Goal: Task Accomplishment & Management: Use online tool/utility

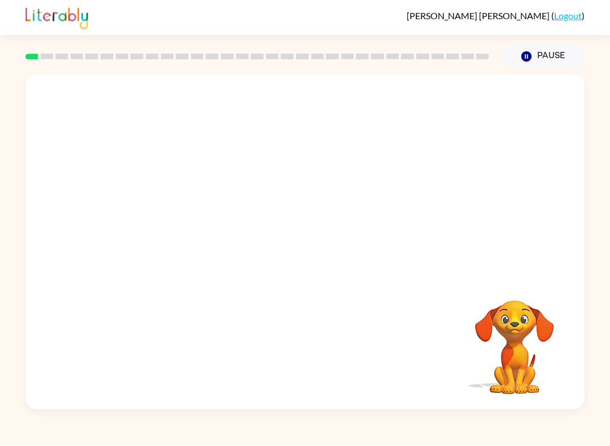
click at [313, 245] on div at bounding box center [304, 176] width 559 height 202
click at [317, 247] on div at bounding box center [304, 176] width 559 height 202
click at [314, 247] on div at bounding box center [304, 176] width 559 height 202
click at [316, 251] on button "button" at bounding box center [305, 247] width 72 height 41
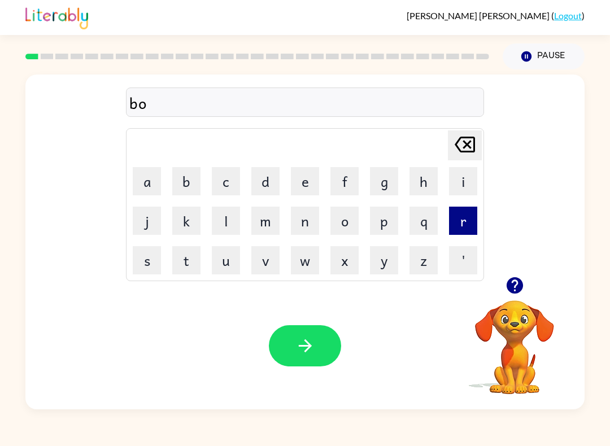
click at [457, 220] on button "r" at bounding box center [463, 221] width 28 height 28
click at [266, 180] on button "d" at bounding box center [265, 181] width 28 height 28
click at [297, 191] on button "e" at bounding box center [305, 181] width 28 height 28
click at [458, 231] on button "r" at bounding box center [463, 221] width 28 height 28
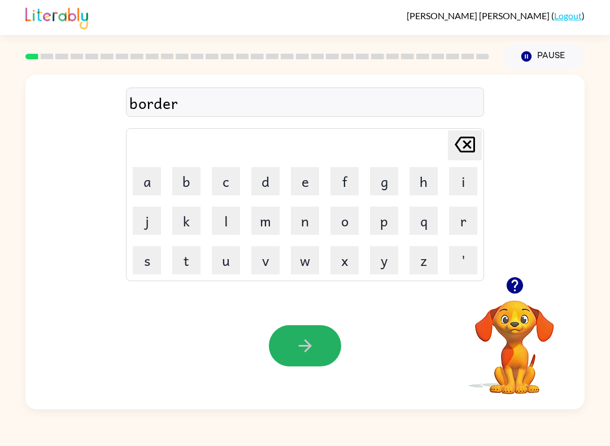
drag, startPoint x: 299, startPoint y: 345, endPoint x: 316, endPoint y: 352, distance: 18.2
click at [299, 346] on icon "button" at bounding box center [305, 346] width 20 height 20
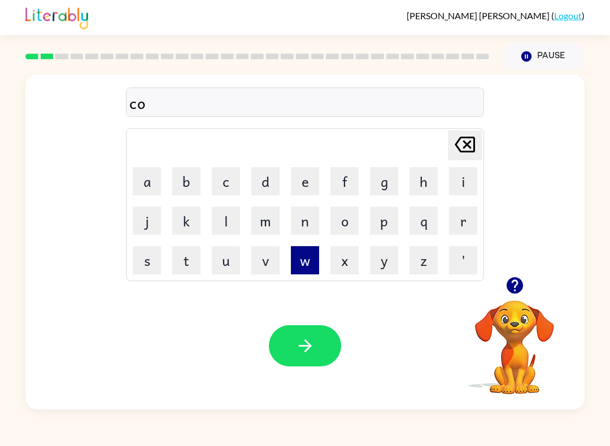
click at [296, 253] on button "w" at bounding box center [305, 260] width 28 height 28
click at [301, 229] on button "n" at bounding box center [305, 221] width 28 height 28
click at [469, 151] on icon "[PERSON_NAME] last character input" at bounding box center [464, 144] width 27 height 27
click at [469, 151] on icon at bounding box center [464, 145] width 20 height 16
click at [218, 269] on button "u" at bounding box center [226, 260] width 28 height 28
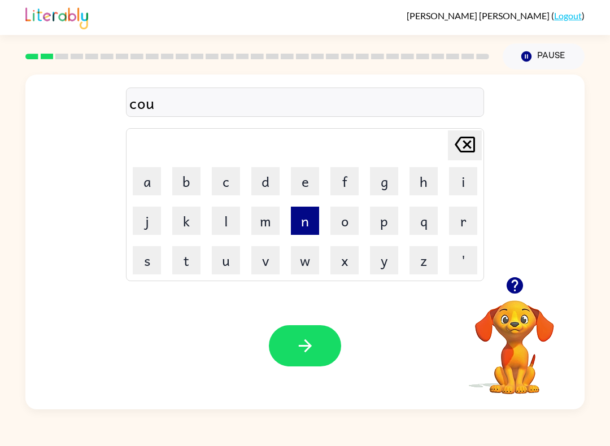
click at [300, 224] on button "n" at bounding box center [305, 221] width 28 height 28
click at [185, 265] on button "t" at bounding box center [186, 260] width 28 height 28
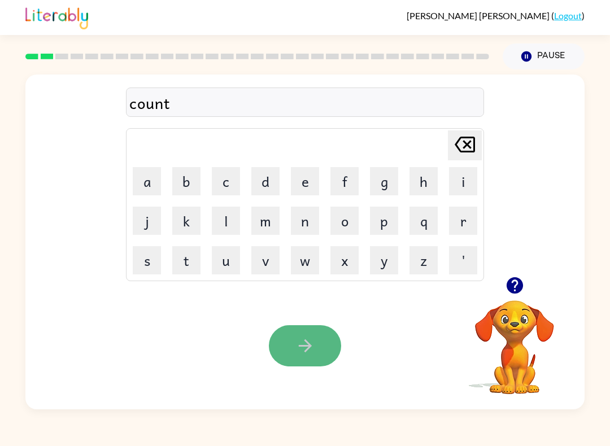
click at [297, 353] on icon "button" at bounding box center [305, 346] width 20 height 20
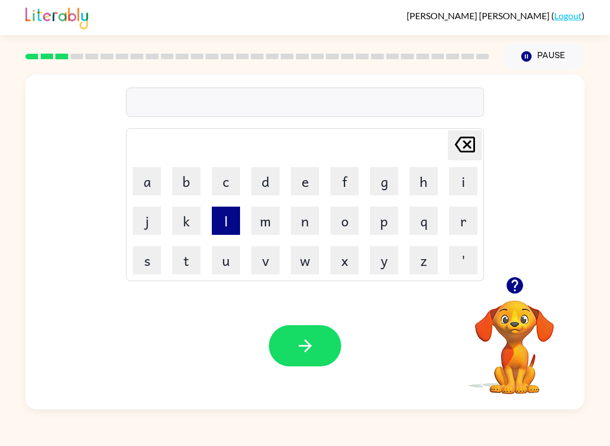
click at [229, 222] on button "l" at bounding box center [226, 221] width 28 height 28
click at [347, 225] on button "o" at bounding box center [344, 221] width 28 height 28
click at [183, 230] on button "k" at bounding box center [186, 221] width 28 height 28
click at [472, 152] on icon at bounding box center [464, 145] width 20 height 16
click at [237, 171] on button "c" at bounding box center [226, 181] width 28 height 28
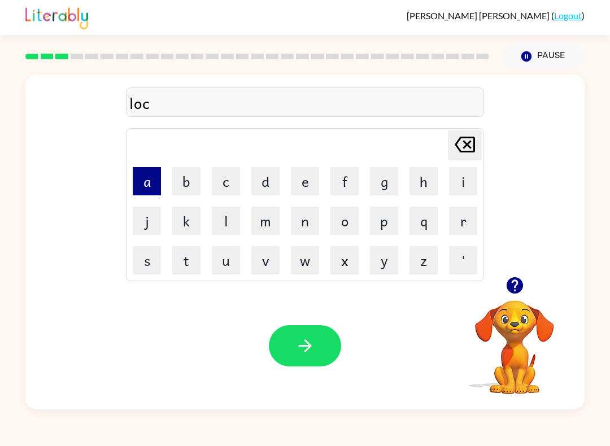
click at [142, 171] on button "a" at bounding box center [147, 181] width 28 height 28
click at [191, 272] on button "t" at bounding box center [186, 260] width 28 height 28
click at [306, 185] on button "e" at bounding box center [305, 181] width 28 height 28
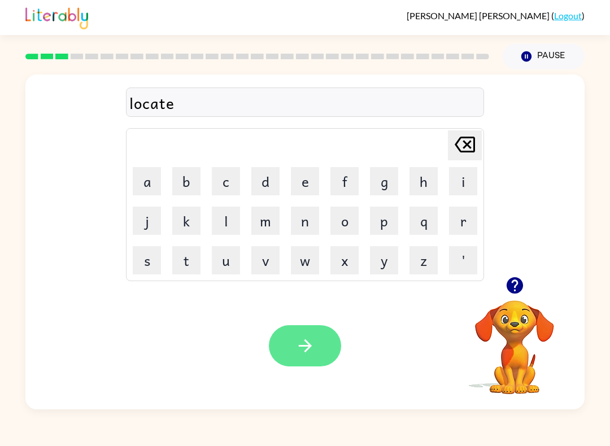
click at [319, 353] on button "button" at bounding box center [305, 345] width 72 height 41
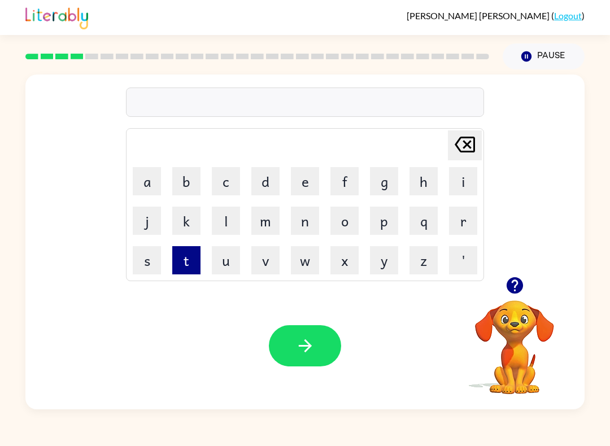
click at [190, 271] on button "t" at bounding box center [186, 260] width 28 height 28
click at [316, 256] on button "w" at bounding box center [305, 260] width 28 height 28
click at [471, 186] on button "i" at bounding box center [463, 181] width 28 height 28
click at [310, 252] on button "w" at bounding box center [305, 260] width 28 height 28
drag, startPoint x: 473, startPoint y: 145, endPoint x: 470, endPoint y: 162, distance: 17.2
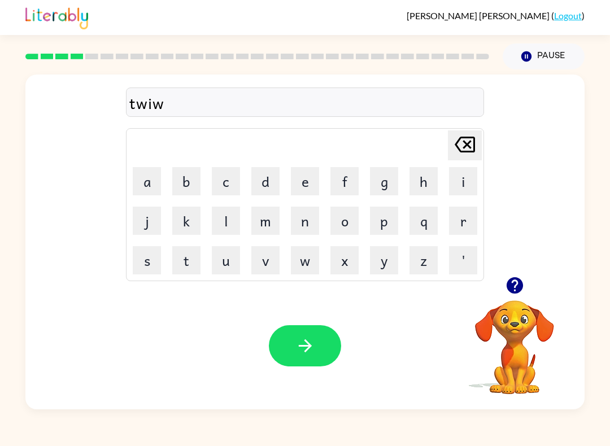
click at [470, 162] on tbody "[PERSON_NAME] last character input a b c d e f g h i j k l m n o p q r s t u v …" at bounding box center [305, 205] width 355 height 150
click at [462, 163] on table "[PERSON_NAME] last character input a b c d e f g h i j k l m n o p q r s t u v …" at bounding box center [304, 205] width 357 height 152
click at [465, 142] on icon "[PERSON_NAME] last character input" at bounding box center [464, 144] width 27 height 27
click at [465, 143] on icon at bounding box center [464, 145] width 20 height 16
click at [472, 186] on button "i" at bounding box center [463, 181] width 28 height 28
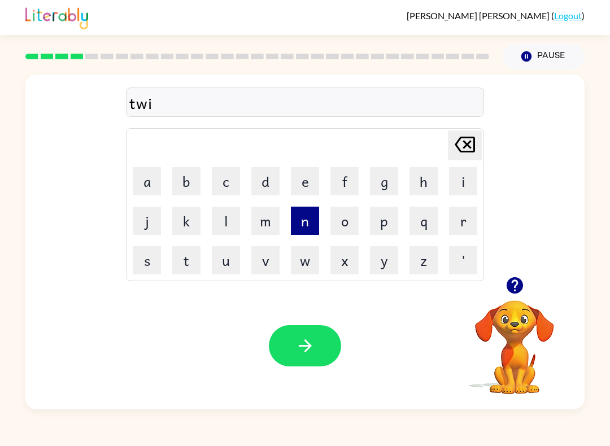
click at [308, 230] on button "n" at bounding box center [305, 221] width 28 height 28
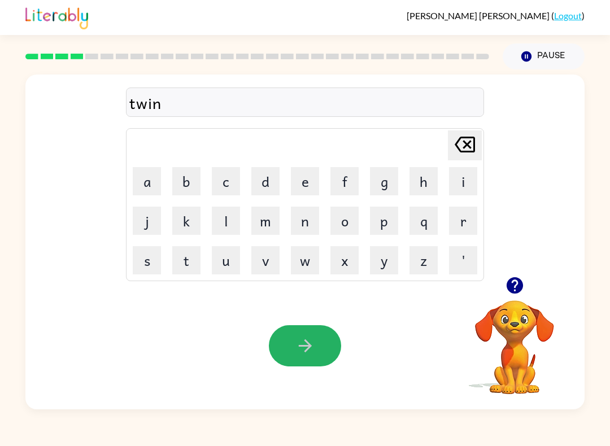
click at [308, 348] on icon "button" at bounding box center [305, 346] width 20 height 20
click at [322, 327] on button "button" at bounding box center [305, 345] width 72 height 41
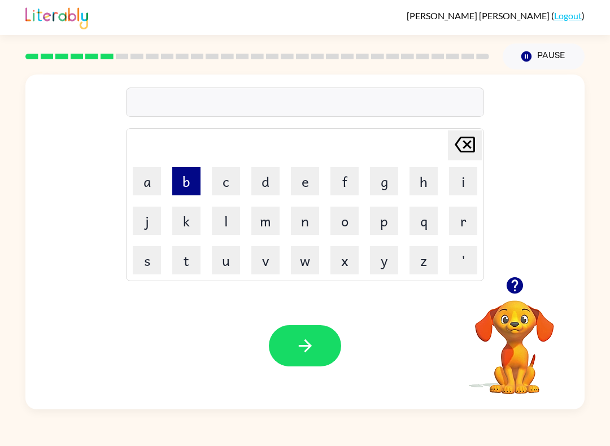
click at [190, 175] on button "b" at bounding box center [186, 181] width 28 height 28
click at [306, 185] on button "e" at bounding box center [305, 181] width 28 height 28
click at [434, 189] on button "h" at bounding box center [423, 181] width 28 height 28
click at [463, 189] on button "i" at bounding box center [463, 181] width 28 height 28
click at [314, 224] on button "n" at bounding box center [305, 221] width 28 height 28
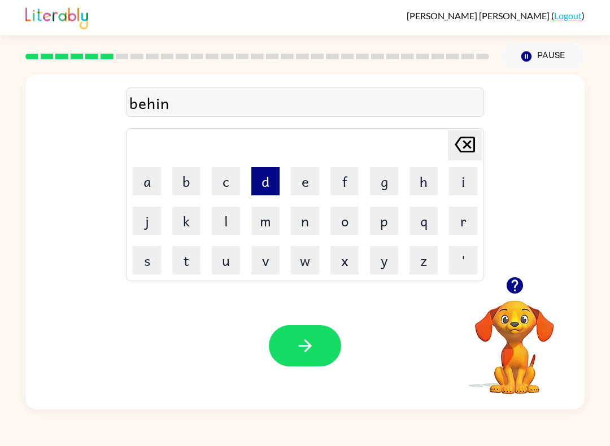
click at [268, 189] on button "d" at bounding box center [265, 181] width 28 height 28
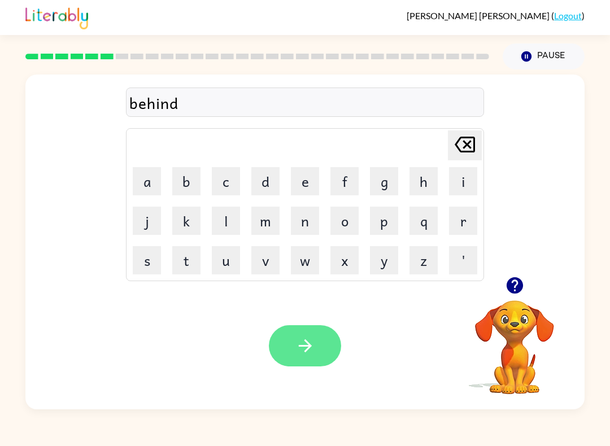
click at [320, 347] on button "button" at bounding box center [305, 345] width 72 height 41
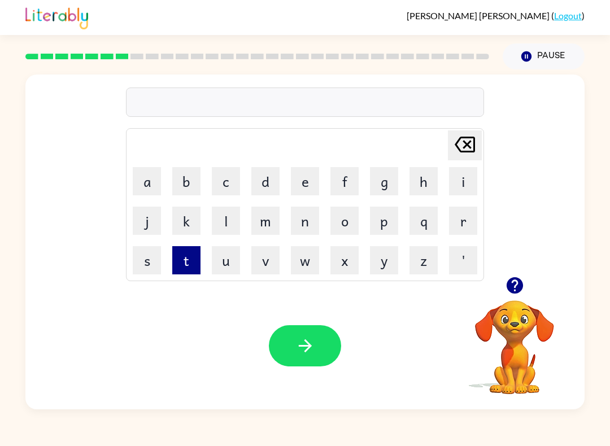
click at [182, 263] on button "t" at bounding box center [186, 260] width 28 height 28
click at [123, 55] on rect at bounding box center [122, 57] width 13 height 6
click at [120, 71] on div at bounding box center [257, 57] width 477 height 40
click at [23, 47] on div at bounding box center [257, 57] width 477 height 40
click at [36, 54] on div at bounding box center [257, 57] width 477 height 40
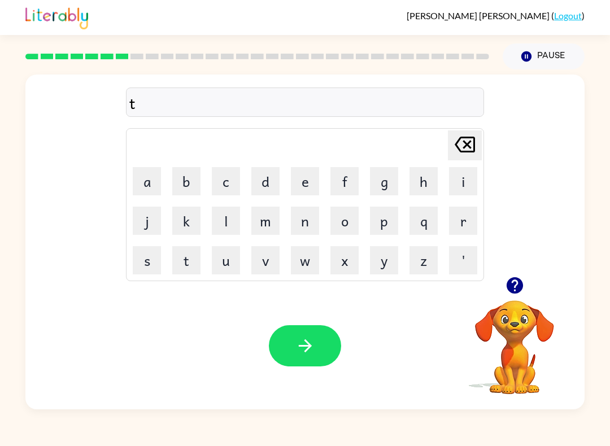
click at [54, 62] on div at bounding box center [257, 57] width 477 height 40
click at [69, 53] on div at bounding box center [257, 57] width 477 height 40
click at [82, 51] on div at bounding box center [257, 57] width 477 height 40
click at [98, 51] on div at bounding box center [257, 57] width 477 height 40
click at [98, 50] on div at bounding box center [257, 57] width 477 height 40
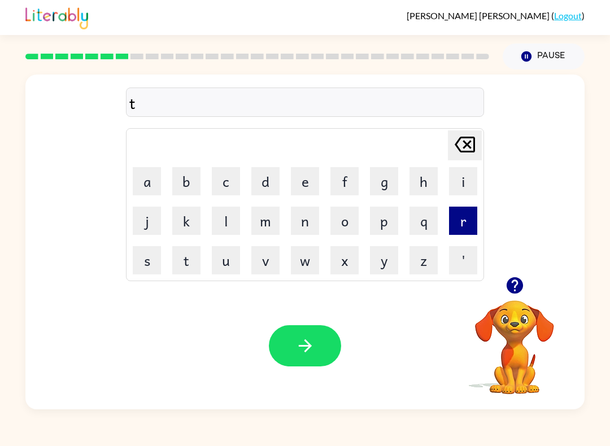
click at [465, 224] on button "r" at bounding box center [463, 221] width 28 height 28
click at [467, 180] on button "i" at bounding box center [463, 181] width 28 height 28
click at [230, 186] on button "c" at bounding box center [226, 181] width 28 height 28
click at [152, 178] on button "a" at bounding box center [147, 181] width 28 height 28
click at [228, 233] on button "l" at bounding box center [226, 221] width 28 height 28
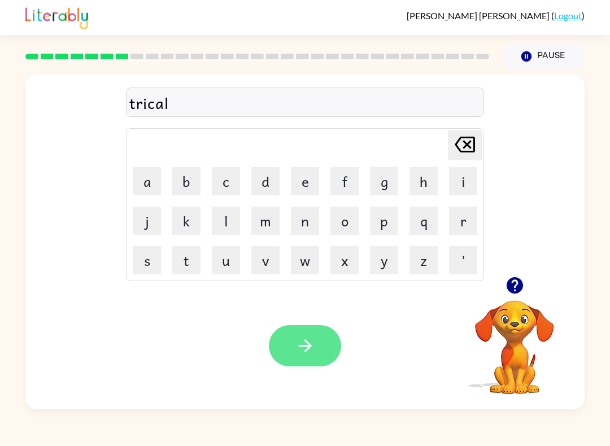
click at [295, 351] on icon "button" at bounding box center [305, 346] width 20 height 20
click at [307, 340] on icon "button" at bounding box center [305, 346] width 20 height 20
click at [316, 362] on button "button" at bounding box center [305, 345] width 72 height 41
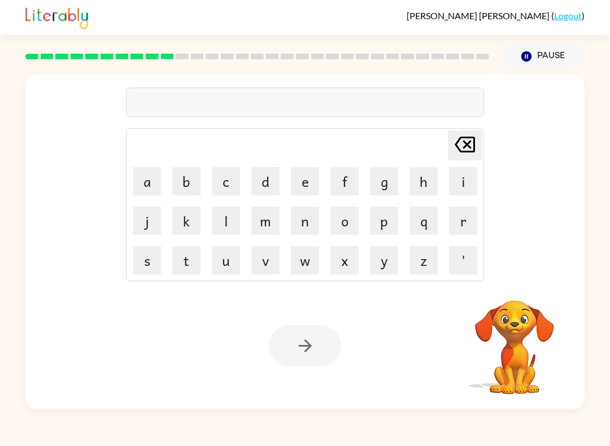
click at [149, 67] on div at bounding box center [257, 57] width 477 height 40
click at [161, 62] on div at bounding box center [257, 57] width 477 height 40
click at [161, 61] on div at bounding box center [257, 57] width 477 height 40
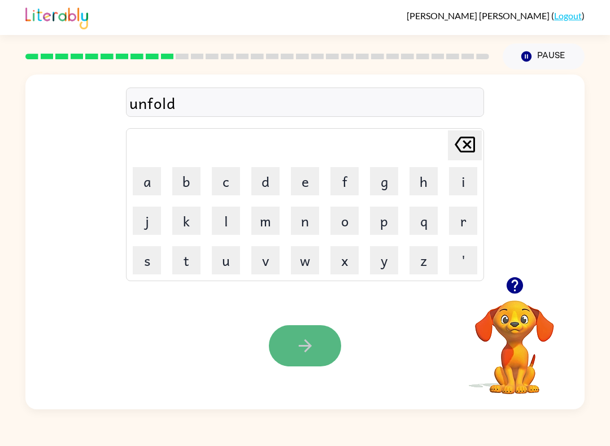
click at [288, 335] on button "button" at bounding box center [305, 345] width 72 height 41
click at [284, 346] on button "button" at bounding box center [305, 345] width 72 height 41
click at [285, 348] on button "button" at bounding box center [305, 345] width 72 height 41
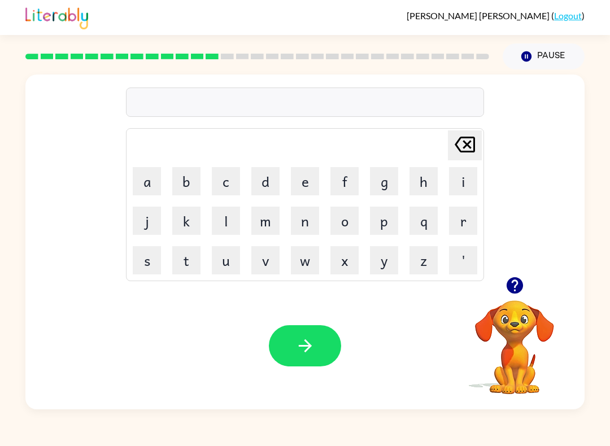
click at [68, 93] on div "[PERSON_NAME] last character input a b c d e f g h i j k l m n o p q r s t u v …" at bounding box center [304, 176] width 559 height 202
click at [511, 277] on icon "button" at bounding box center [515, 285] width 20 height 20
click at [304, 314] on div "Your browser must support playing .mp4 files to use Literably. Please try using…" at bounding box center [304, 345] width 559 height 127
click at [306, 336] on icon "button" at bounding box center [305, 346] width 20 height 20
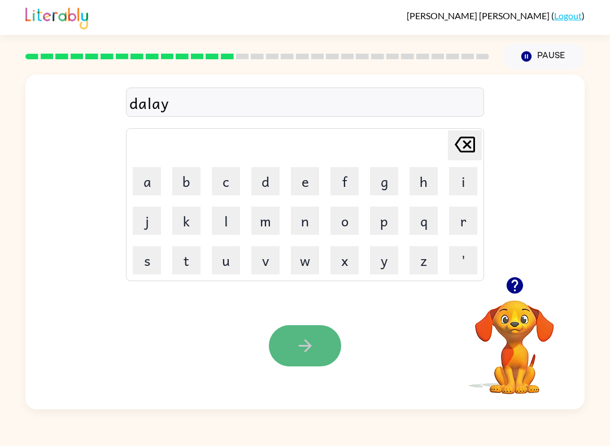
click at [323, 348] on button "button" at bounding box center [305, 345] width 72 height 41
click at [306, 351] on icon "button" at bounding box center [304, 345] width 13 height 13
click at [325, 340] on button "button" at bounding box center [305, 345] width 72 height 41
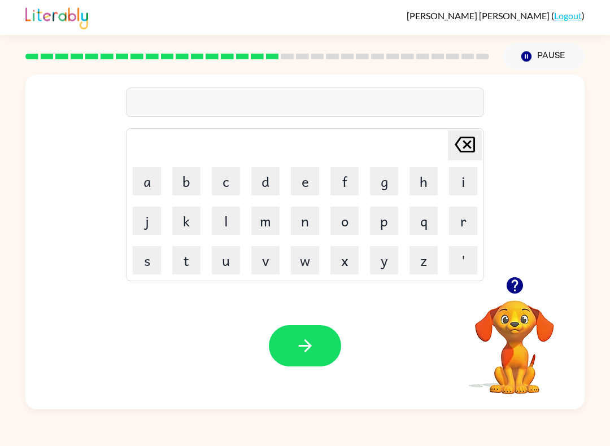
click at [49, 61] on div at bounding box center [257, 57] width 477 height 40
click at [80, 69] on div at bounding box center [257, 57] width 477 height 40
click at [91, 69] on div at bounding box center [257, 57] width 477 height 40
click at [511, 283] on icon "button" at bounding box center [515, 285] width 20 height 20
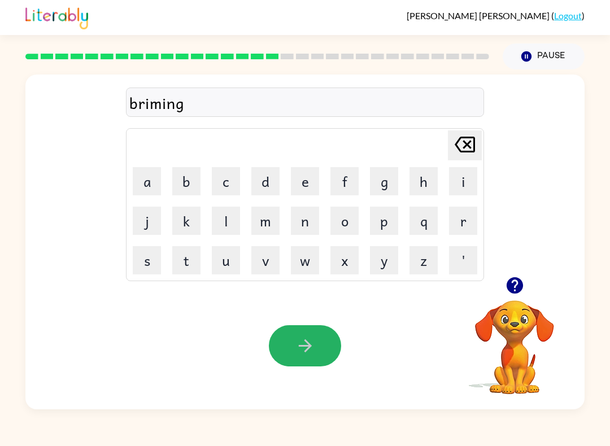
drag, startPoint x: 316, startPoint y: 335, endPoint x: 340, endPoint y: 331, distance: 25.2
click at [317, 335] on button "button" at bounding box center [305, 345] width 72 height 41
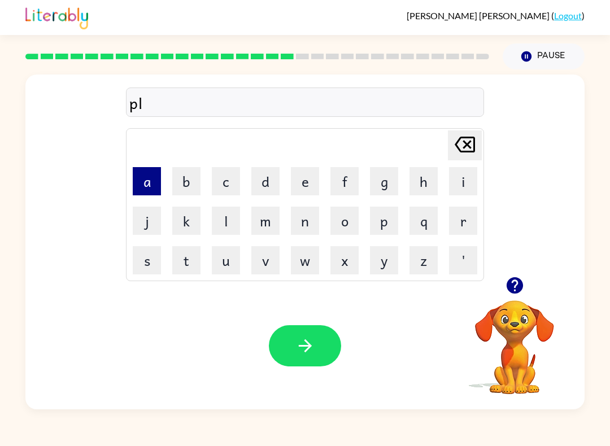
click at [158, 185] on button "a" at bounding box center [147, 181] width 28 height 28
click at [140, 274] on button "s" at bounding box center [147, 260] width 28 height 28
click at [189, 261] on button "t" at bounding box center [186, 260] width 28 height 28
click at [465, 176] on button "i" at bounding box center [463, 181] width 28 height 28
click at [225, 192] on button "c" at bounding box center [226, 181] width 28 height 28
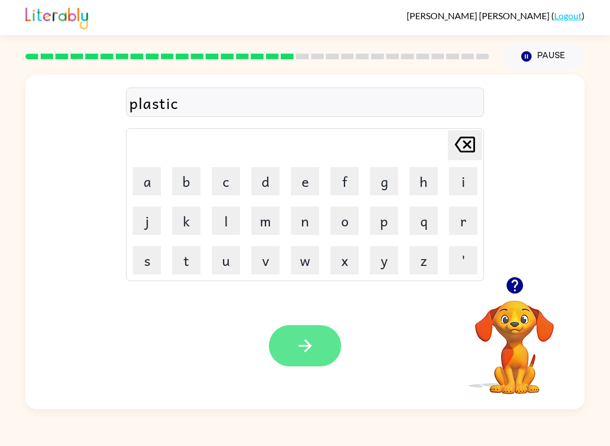
click at [327, 340] on button "button" at bounding box center [305, 345] width 72 height 41
click at [458, 144] on icon "[PERSON_NAME] last character input" at bounding box center [464, 144] width 27 height 27
click at [306, 347] on icon "button" at bounding box center [304, 345] width 13 height 13
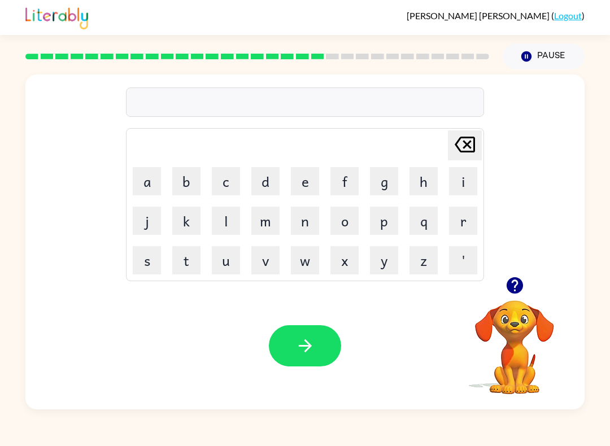
click at [214, 50] on div at bounding box center [257, 57] width 477 height 40
click at [233, 69] on div at bounding box center [257, 57] width 477 height 40
click at [33, 58] on rect at bounding box center [31, 57] width 13 height 6
click at [48, 59] on rect at bounding box center [47, 57] width 13 height 6
click at [64, 56] on rect at bounding box center [61, 57] width 13 height 6
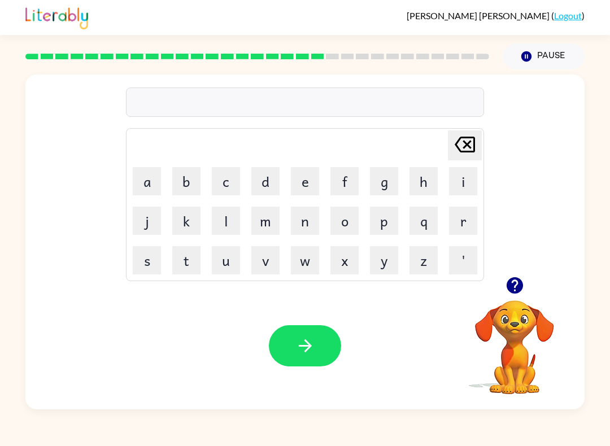
click at [77, 58] on rect at bounding box center [77, 57] width 13 height 6
click at [93, 57] on rect at bounding box center [91, 57] width 13 height 6
click at [108, 58] on rect at bounding box center [106, 57] width 13 height 6
click at [121, 55] on rect at bounding box center [122, 57] width 13 height 6
click at [137, 56] on rect at bounding box center [136, 57] width 13 height 6
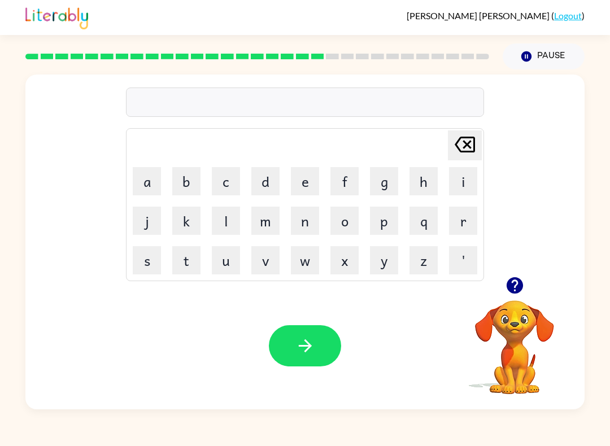
click at [150, 57] on rect at bounding box center [152, 57] width 13 height 6
click at [168, 58] on rect at bounding box center [167, 57] width 13 height 6
click at [181, 57] on rect at bounding box center [182, 57] width 13 height 6
click at [198, 55] on rect at bounding box center [197, 57] width 13 height 6
drag, startPoint x: 213, startPoint y: 57, endPoint x: 222, endPoint y: 59, distance: 9.9
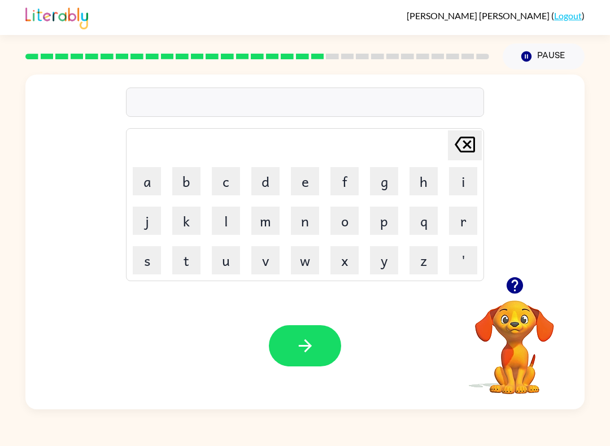
click at [213, 56] on rect at bounding box center [211, 57] width 13 height 6
click at [228, 58] on rect at bounding box center [227, 57] width 13 height 6
click at [244, 58] on rect at bounding box center [242, 57] width 13 height 6
click at [253, 57] on rect at bounding box center [257, 57] width 13 height 6
click at [271, 56] on rect at bounding box center [272, 57] width 13 height 6
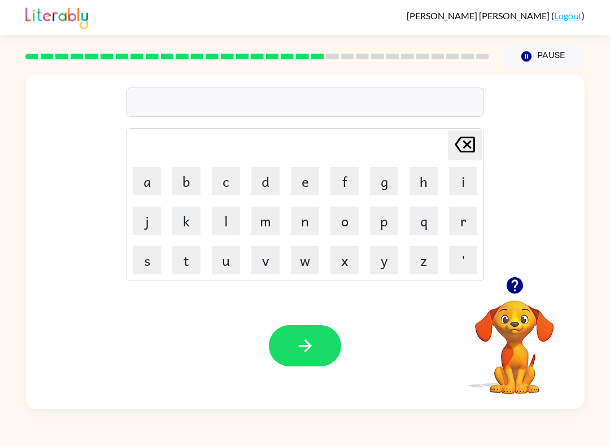
click at [289, 57] on rect at bounding box center [287, 57] width 13 height 6
click at [297, 56] on rect at bounding box center [302, 57] width 13 height 6
click at [417, 64] on div at bounding box center [257, 57] width 477 height 40
click at [314, 61] on div at bounding box center [257, 57] width 477 height 40
click at [300, 58] on rect at bounding box center [302, 57] width 13 height 6
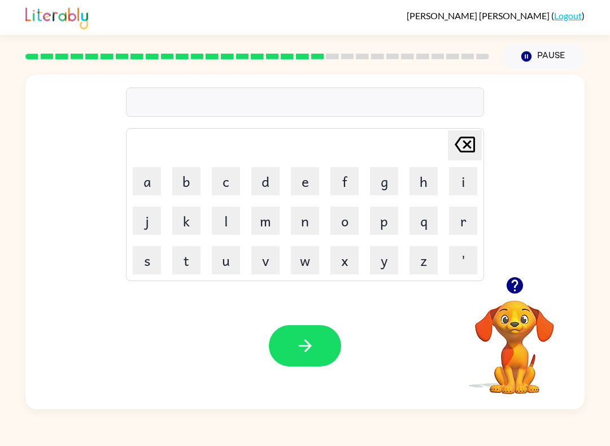
click at [286, 54] on div at bounding box center [257, 57] width 477 height 40
click at [303, 445] on div "[PERSON_NAME] ( Logout ) Pause Pause Delete Delete last character input a b c d…" at bounding box center [305, 223] width 610 height 446
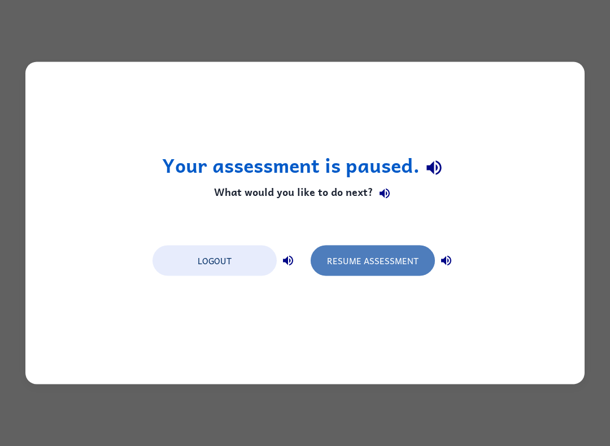
click at [415, 269] on button "Resume Assessment" at bounding box center [372, 261] width 124 height 30
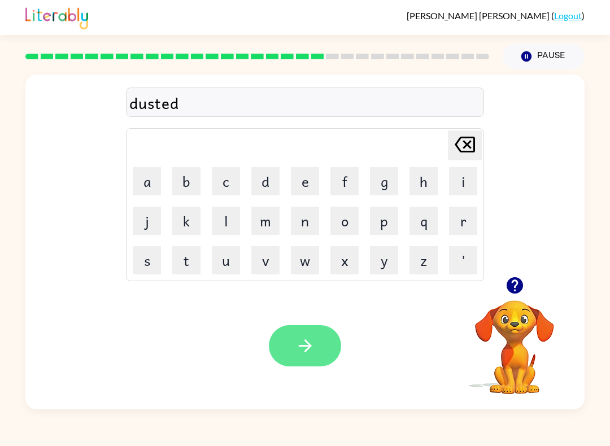
click at [325, 347] on button "button" at bounding box center [305, 345] width 72 height 41
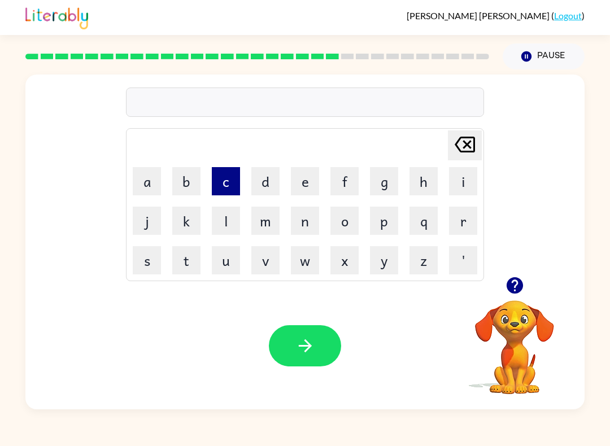
drag, startPoint x: 225, startPoint y: 169, endPoint x: 230, endPoint y: 172, distance: 5.8
click at [230, 172] on button "c" at bounding box center [226, 181] width 28 height 28
click at [296, 182] on button "e" at bounding box center [305, 181] width 28 height 28
click at [189, 254] on button "t" at bounding box center [186, 260] width 28 height 28
click at [152, 180] on button "a" at bounding box center [147, 181] width 28 height 28
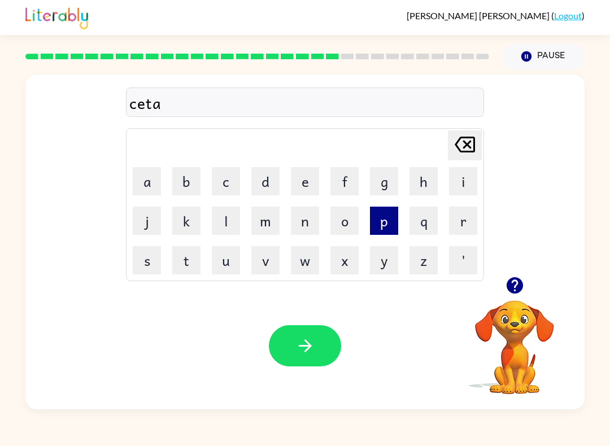
click at [393, 216] on button "p" at bounding box center [384, 221] width 28 height 28
click at [307, 184] on button "e" at bounding box center [305, 181] width 28 height 28
click at [257, 204] on td "m" at bounding box center [265, 221] width 38 height 38
click at [260, 181] on button "d" at bounding box center [265, 181] width 28 height 28
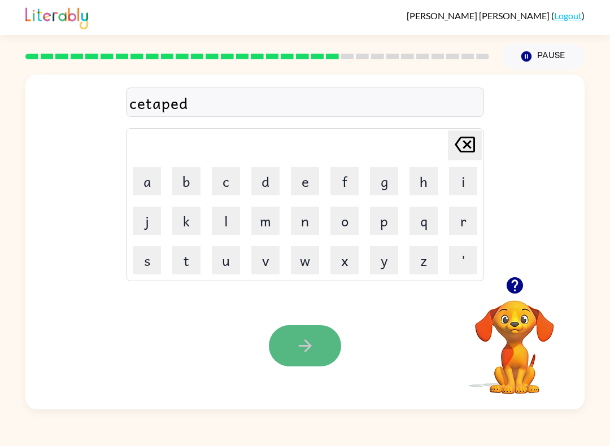
click at [304, 331] on button "button" at bounding box center [305, 345] width 72 height 41
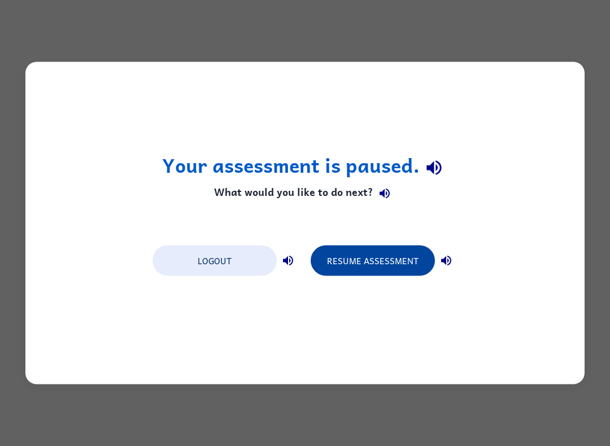
click at [383, 268] on button "Resume Assessment" at bounding box center [372, 261] width 124 height 30
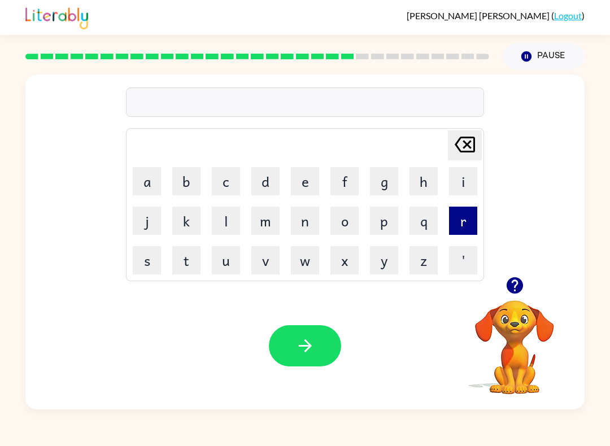
click at [469, 226] on button "r" at bounding box center [463, 221] width 28 height 28
click at [148, 181] on button "a" at bounding box center [147, 181] width 28 height 28
click at [467, 183] on button "i" at bounding box center [463, 181] width 28 height 28
click at [308, 214] on button "n" at bounding box center [305, 221] width 28 height 28
click at [305, 90] on div "rain" at bounding box center [305, 102] width 358 height 29
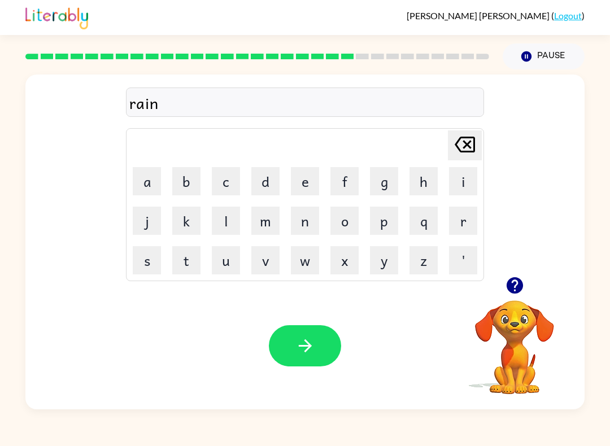
click at [315, 94] on div "rain" at bounding box center [304, 103] width 351 height 24
click at [251, 99] on div "rain" at bounding box center [304, 103] width 351 height 24
click at [230, 106] on div "rain" at bounding box center [304, 103] width 351 height 24
click at [470, 143] on icon at bounding box center [464, 145] width 20 height 16
click at [309, 345] on icon "button" at bounding box center [304, 345] width 13 height 13
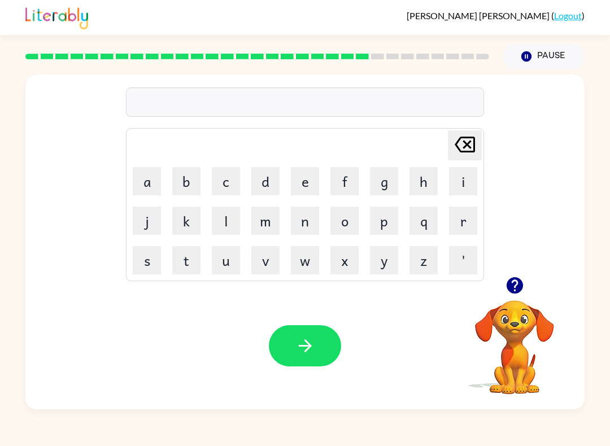
click at [506, 297] on button "button" at bounding box center [514, 285] width 29 height 29
click at [301, 296] on div "Your browser must support playing .mp4 files to use Literably. Please try using…" at bounding box center [304, 345] width 559 height 127
drag, startPoint x: 298, startPoint y: 335, endPoint x: 304, endPoint y: 355, distance: 20.9
click at [300, 342] on button "button" at bounding box center [305, 345] width 72 height 41
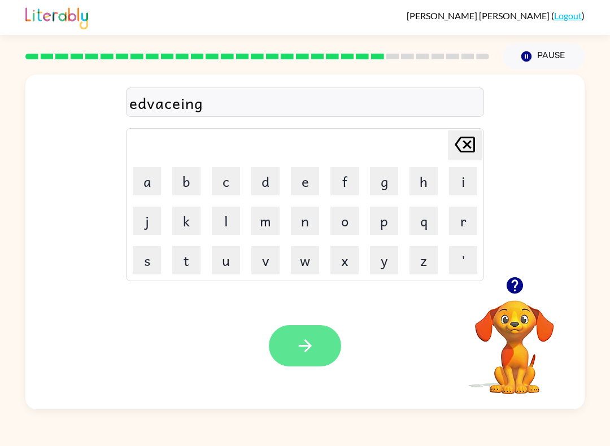
click at [310, 334] on button "button" at bounding box center [305, 345] width 72 height 41
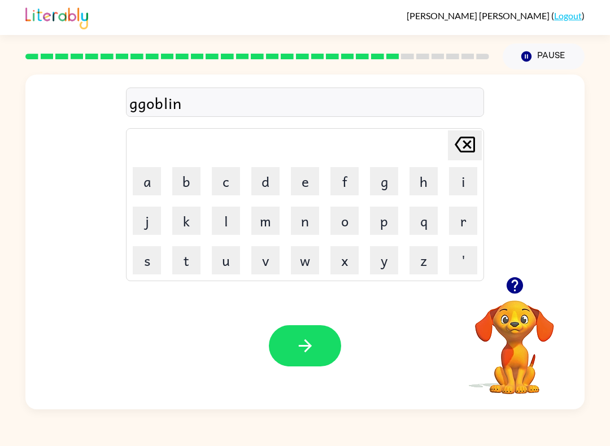
click at [138, 107] on div "ggoblin" at bounding box center [304, 103] width 351 height 24
click at [317, 348] on button "button" at bounding box center [305, 345] width 72 height 41
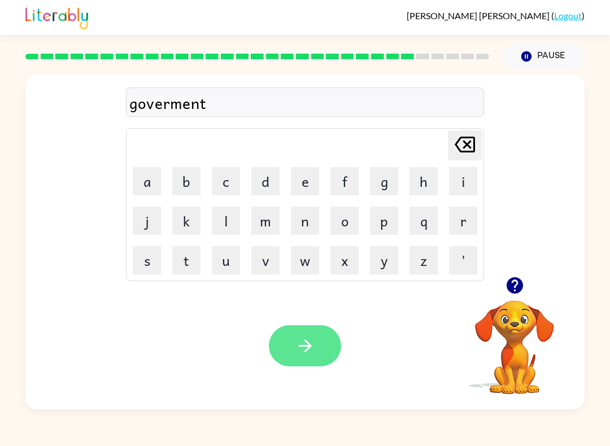
click at [324, 365] on button "button" at bounding box center [305, 345] width 72 height 41
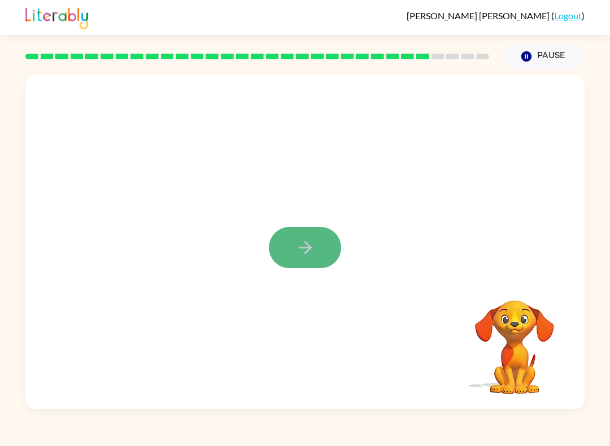
click at [312, 251] on icon "button" at bounding box center [305, 248] width 20 height 20
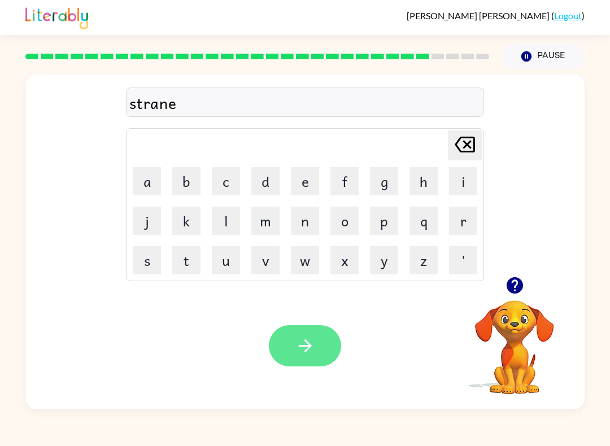
click at [306, 355] on icon "button" at bounding box center [305, 346] width 20 height 20
click at [312, 370] on div "Your browser must support playing .mp4 files to use Literably. Please try using…" at bounding box center [304, 345] width 559 height 127
drag, startPoint x: 314, startPoint y: 356, endPoint x: 281, endPoint y: 289, distance: 75.0
click at [307, 342] on icon "button" at bounding box center [305, 346] width 20 height 20
click at [317, 346] on button "button" at bounding box center [305, 345] width 72 height 41
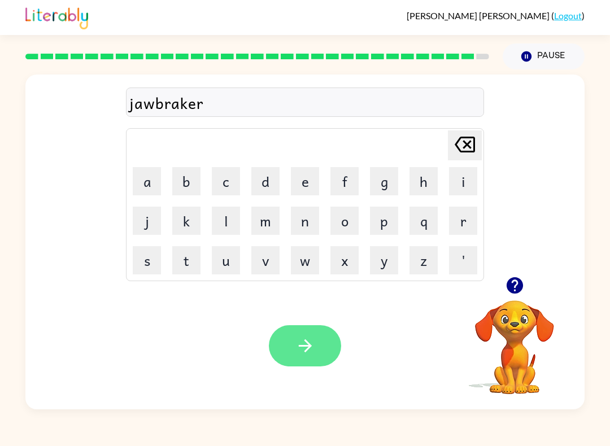
click at [311, 352] on icon "button" at bounding box center [305, 346] width 20 height 20
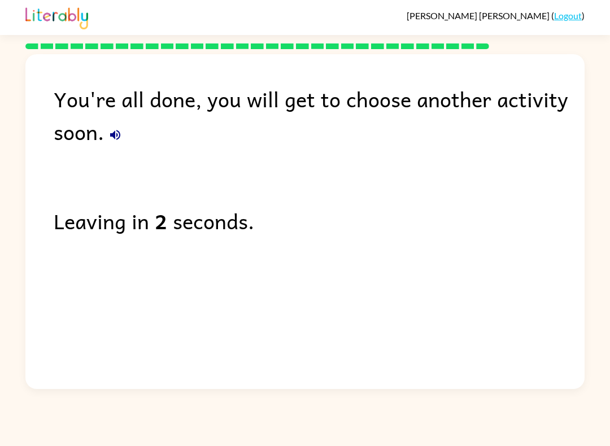
click at [121, 146] on button "button" at bounding box center [115, 135] width 23 height 23
